Goal: Task Accomplishment & Management: Manage account settings

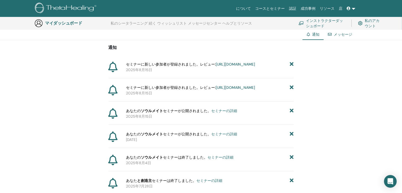
scroll to position [39, 0]
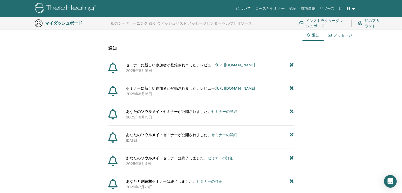
click at [320, 24] on font "インストラクターダッシュボード" at bounding box center [324, 24] width 37 height 10
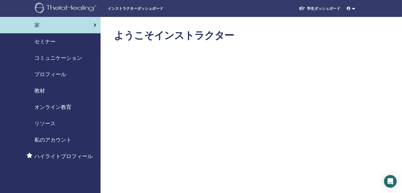
click at [52, 44] on font "セミナー" at bounding box center [44, 41] width 21 height 7
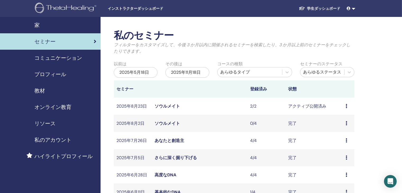
click at [161, 106] on font "ソウルメイト" at bounding box center [167, 106] width 25 height 6
click at [346, 107] on icon at bounding box center [347, 106] width 2 height 4
click at [166, 107] on font "ソウルメイト" at bounding box center [167, 106] width 25 height 6
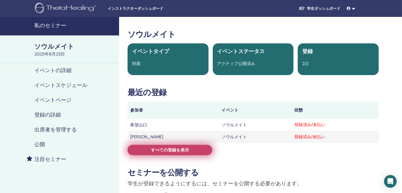
click at [170, 151] on font "すべての登録を表示" at bounding box center [170, 150] width 38 height 6
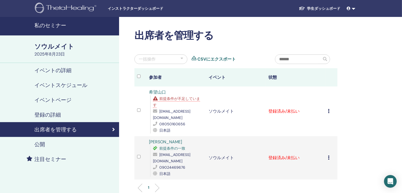
click at [329, 111] on icon at bounding box center [329, 111] width 2 height 4
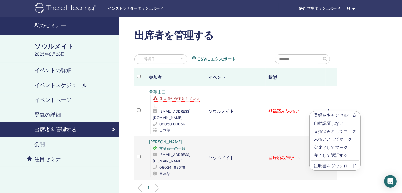
click at [331, 168] on font "証明書をダウンロード" at bounding box center [335, 166] width 42 height 6
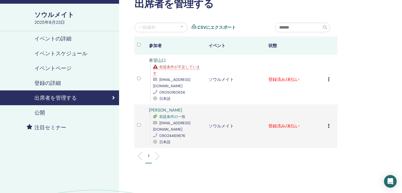
scroll to position [79, 0]
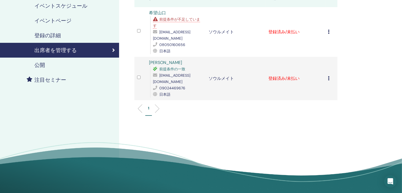
click at [329, 79] on icon at bounding box center [329, 78] width 2 height 4
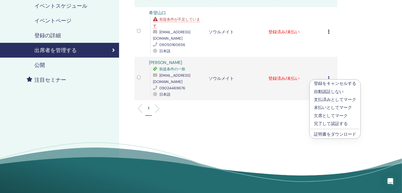
click at [338, 135] on font "証明書をダウンロード" at bounding box center [335, 135] width 42 height 6
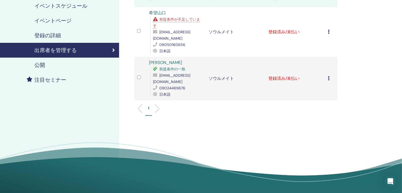
click at [328, 31] on icon at bounding box center [329, 32] width 2 height 4
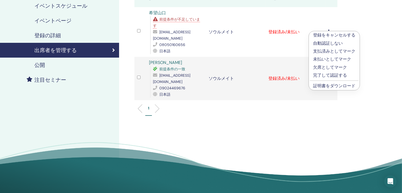
click at [330, 75] on font "完了して認証する" at bounding box center [330, 76] width 34 height 6
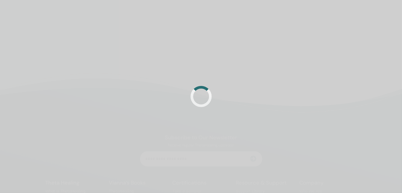
scroll to position [79, 0]
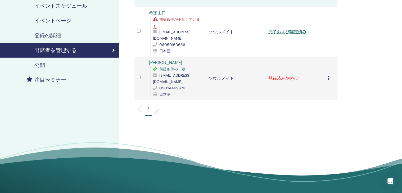
click at [329, 80] on icon at bounding box center [329, 78] width 2 height 4
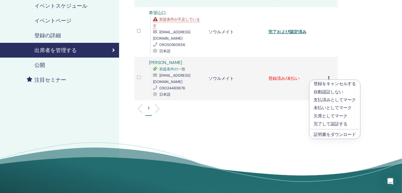
click at [333, 123] on font "完了して認証する" at bounding box center [331, 124] width 34 height 6
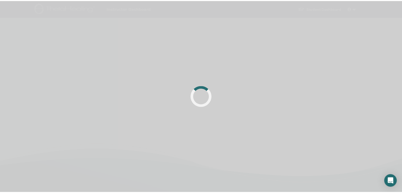
scroll to position [79, 0]
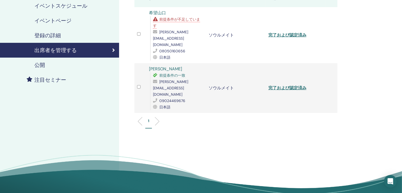
click at [184, 19] on font "前提条件が不足しています" at bounding box center [176, 22] width 47 height 11
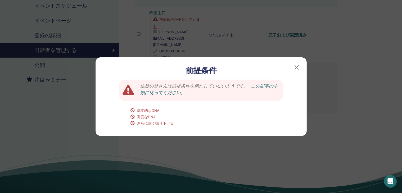
click at [263, 87] on font "この記事の手順に従ってください。" at bounding box center [209, 89] width 138 height 13
click at [297, 68] on button "button" at bounding box center [296, 67] width 8 height 8
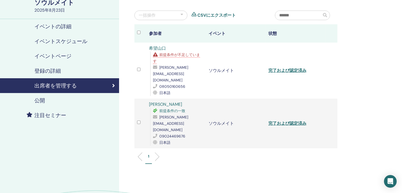
scroll to position [0, 0]
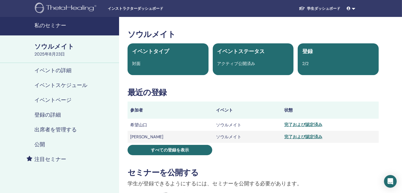
click at [50, 85] on font "イベントスケジュール" at bounding box center [60, 85] width 53 height 7
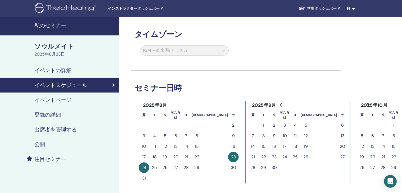
click at [49, 98] on font "イベントページ" at bounding box center [52, 100] width 37 height 7
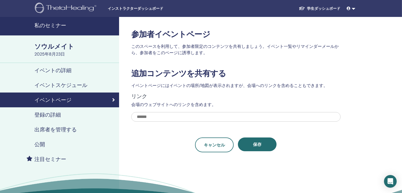
click at [47, 114] on font "登録の詳細" at bounding box center [47, 114] width 26 height 7
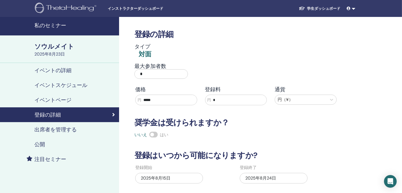
click at [49, 128] on font "出席者を管理する" at bounding box center [55, 129] width 42 height 7
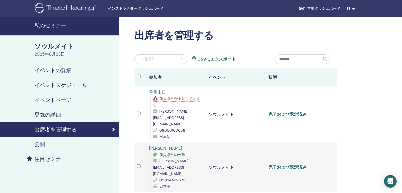
click at [54, 25] on font "私のセミナー" at bounding box center [50, 25] width 32 height 7
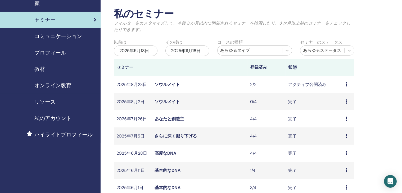
scroll to position [53, 0]
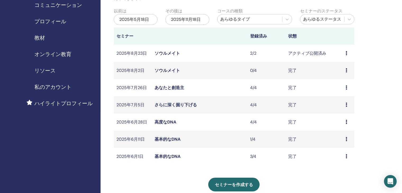
click at [346, 159] on div "プレビュー 参加者" at bounding box center [349, 157] width 6 height 6
click at [336, 171] on font "参加者" at bounding box center [338, 172] width 13 height 6
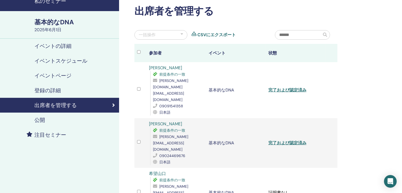
scroll to position [53, 0]
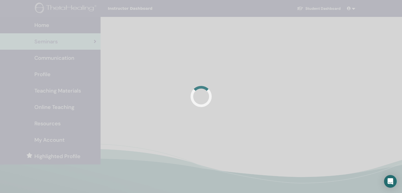
scroll to position [53, 0]
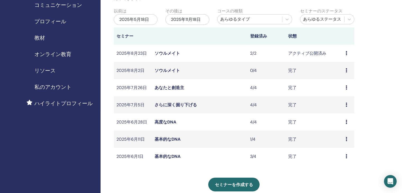
click at [161, 140] on font "基本的なDNA" at bounding box center [168, 140] width 26 height 6
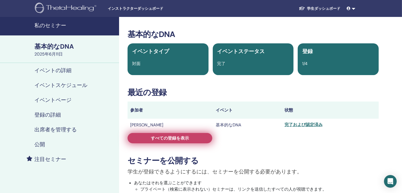
click at [178, 139] on font "すべての登録を表示" at bounding box center [170, 139] width 38 height 6
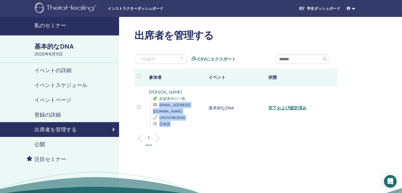
drag, startPoint x: 208, startPoint y: 112, endPoint x: 154, endPoint y: 112, distance: 54.3
click at [154, 112] on tr "山口望 前提条件の一致 nozomi.19900616@gmail.com 08050160656 日本語 基本的なDNA 完了および認定済み" at bounding box center [235, 108] width 203 height 43
click at [223, 122] on td "基本的なDNA" at bounding box center [236, 108] width 60 height 43
drag, startPoint x: 205, startPoint y: 111, endPoint x: 152, endPoint y: 111, distance: 52.9
click at [152, 111] on td "山口望 前提条件の一致 nozomi.19900616@gmail.com 08050160656 日本語" at bounding box center [176, 108] width 60 height 43
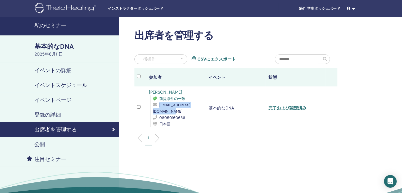
copy font "nozomi.19900616@gmail.com"
click at [270, 140] on ul "1" at bounding box center [236, 140] width 194 height 10
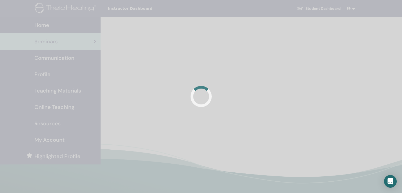
scroll to position [53, 0]
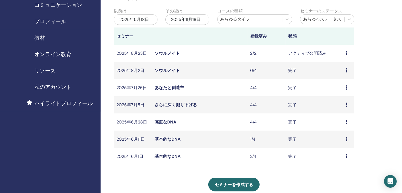
click at [163, 123] on font "高度なDNA" at bounding box center [166, 122] width 22 height 6
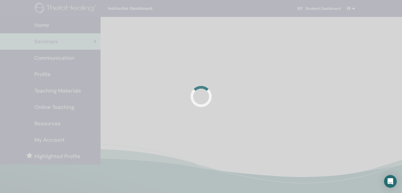
scroll to position [53, 0]
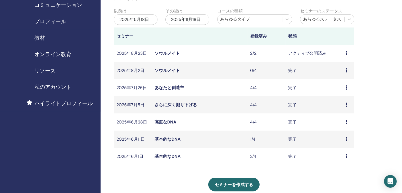
click at [178, 106] on font "さらに深く掘り下げる" at bounding box center [176, 105] width 42 height 6
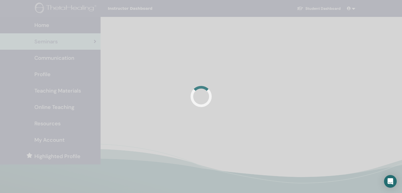
scroll to position [53, 0]
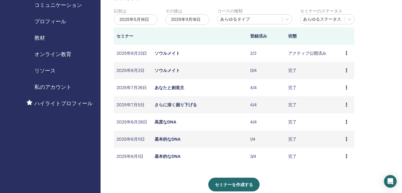
click at [176, 88] on font "あなたと創造主" at bounding box center [170, 88] width 30 height 6
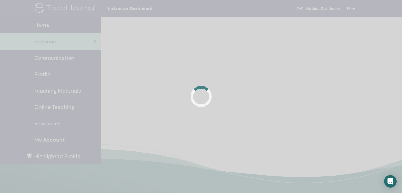
scroll to position [53, 0]
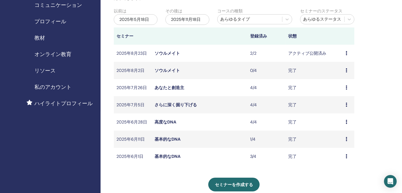
click at [171, 54] on font "ソウルメイト" at bounding box center [167, 54] width 25 height 6
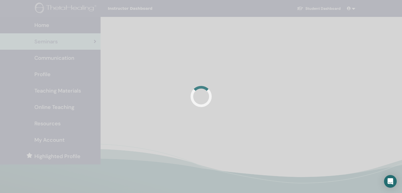
scroll to position [53, 0]
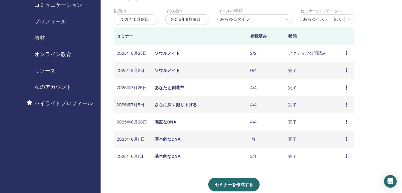
click at [346, 53] on icon at bounding box center [347, 53] width 2 height 4
click at [336, 74] on font "参加者" at bounding box center [338, 74] width 13 height 6
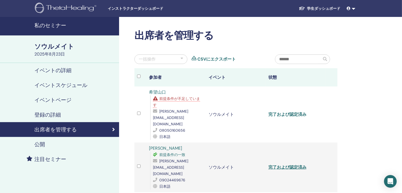
click at [284, 112] on font "完了および認定済み" at bounding box center [287, 115] width 38 height 6
click at [376, 94] on div "出席者を管理する 一括操作 CSVにエクスポート 参加者 イベント 状態 希望[PERSON_NAME] 前提条件が不足しています [PERSON_NAME]…" at bounding box center [253, 152] width 268 height 270
click at [182, 100] on font "前提条件が不足しています" at bounding box center [176, 101] width 47 height 11
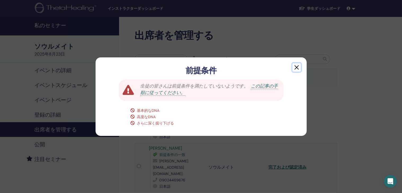
click at [297, 67] on button "button" at bounding box center [296, 67] width 8 height 8
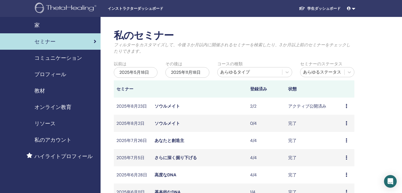
scroll to position [53, 0]
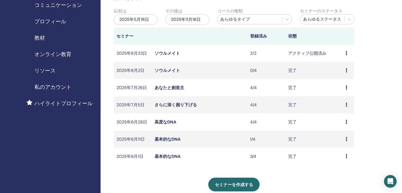
click at [348, 54] on div "プレビュー 編集 参加者 キャンセル" at bounding box center [349, 53] width 6 height 6
click at [159, 52] on font "ソウルメイト" at bounding box center [167, 54] width 25 height 6
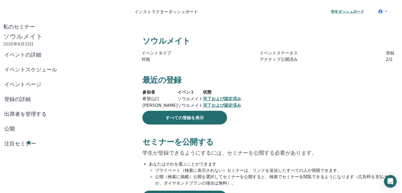
click at [241, 101] on font "完了および認定済み" at bounding box center [222, 98] width 38 height 5
drag, startPoint x: 299, startPoint y: 125, endPoint x: 276, endPoint y: 125, distance: 23.0
click at [241, 102] on td "完了および認定済み" at bounding box center [222, 99] width 38 height 7
click at [203, 102] on font "ソウルメイト" at bounding box center [190, 99] width 25 height 5
click at [144, 102] on font "希望山口" at bounding box center [150, 99] width 17 height 5
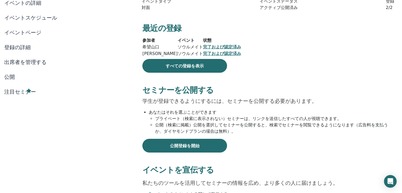
scroll to position [53, 0]
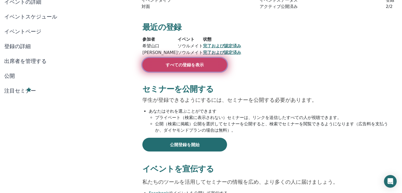
click at [198, 72] on link "すべての登録を表示" at bounding box center [184, 65] width 85 height 14
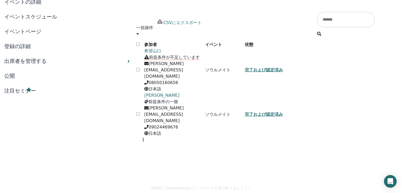
click at [283, 67] on font "完了および認定済み" at bounding box center [264, 69] width 38 height 5
drag, startPoint x: 202, startPoint y: 64, endPoint x: 151, endPoint y: 66, distance: 50.6
click at [151, 66] on div "前提条件が不足しています [PERSON_NAME][EMAIL_ADDRESS][DOMAIN_NAME] 08050160656 日本語" at bounding box center [174, 73] width 61 height 38
copy font "[PERSON_NAME][EMAIL_ADDRESS][DOMAIN_NAME]"
click at [216, 77] on td "ソウルメイト" at bounding box center [225, 70] width 40 height 44
